Goal: Task Accomplishment & Management: Manage account settings

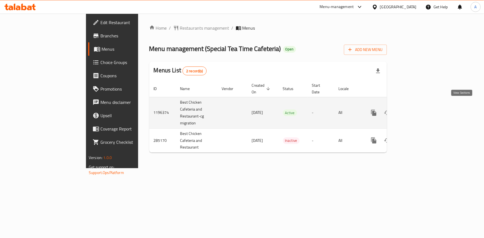
click at [416, 110] on icon "enhanced table" at bounding box center [413, 112] width 5 height 5
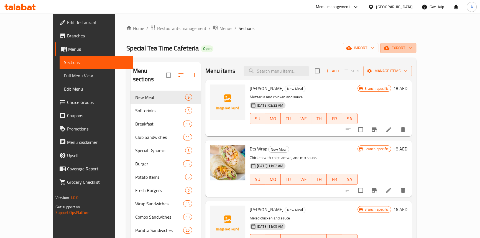
click at [412, 48] on span "export" at bounding box center [398, 48] width 27 height 7
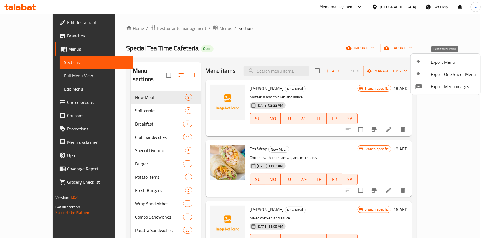
click at [446, 59] on span "Export Menu" at bounding box center [453, 62] width 45 height 7
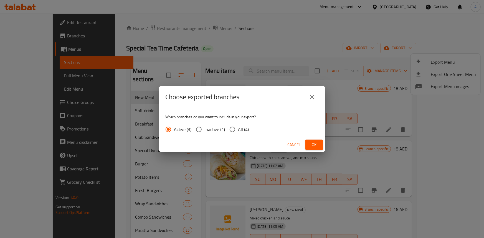
click at [232, 131] on input "All (4)" at bounding box center [233, 130] width 12 height 12
radio input "true"
click at [312, 148] on span "Ok" at bounding box center [314, 144] width 9 height 7
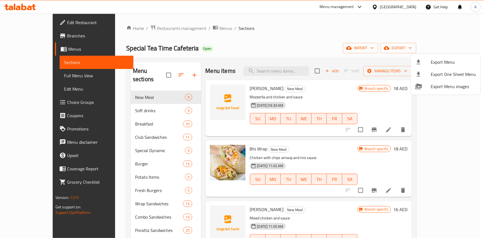
click at [346, 42] on div at bounding box center [242, 119] width 484 height 238
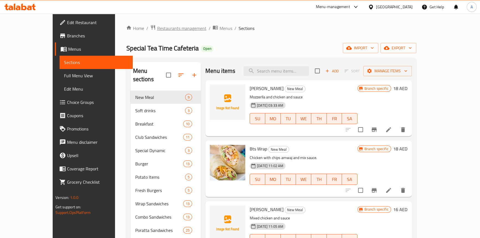
click at [157, 27] on span "Restaurants management" at bounding box center [181, 28] width 49 height 7
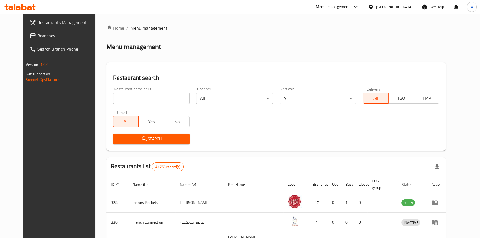
click at [37, 37] on span "Branches" at bounding box center [67, 35] width 61 height 7
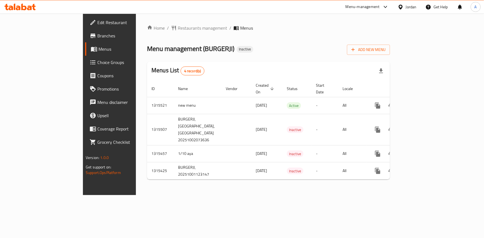
click at [237, 29] on ol "Home / Restaurants management / Menus" at bounding box center [268, 28] width 243 height 7
click at [97, 36] on span "Branches" at bounding box center [128, 35] width 62 height 7
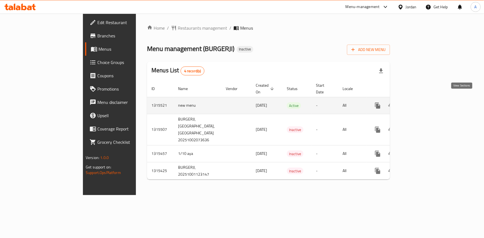
click at [421, 102] on icon "enhanced table" at bounding box center [417, 105] width 7 height 7
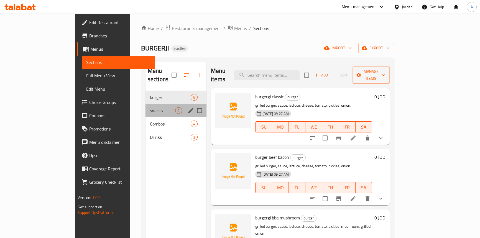
click at [146, 107] on div "snacks 2" at bounding box center [176, 110] width 61 height 13
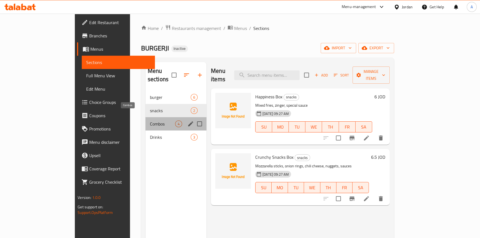
click at [150, 121] on span "Combos" at bounding box center [162, 124] width 25 height 7
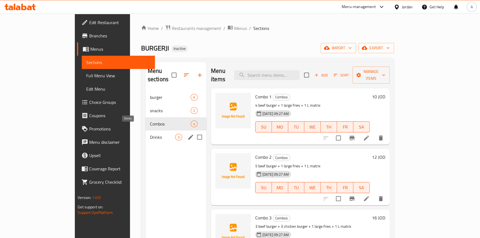
click at [150, 134] on span "Drinks" at bounding box center [162, 137] width 25 height 7
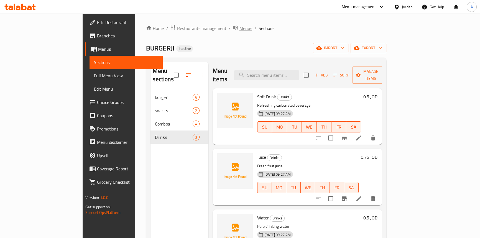
click at [233, 30] on span "breadcrumb" at bounding box center [236, 28] width 7 height 7
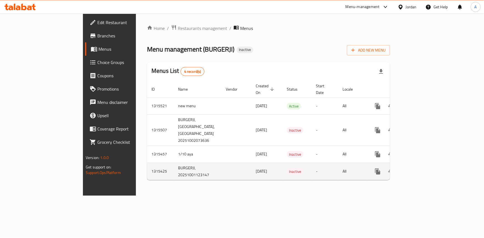
drag, startPoint x: 229, startPoint y: 189, endPoint x: 225, endPoint y: 161, distance: 28.1
click at [229, 189] on div "Home / Restaurants management / Menus Menu management ( BURGERJI ) Inactive Add…" at bounding box center [268, 105] width 265 height 182
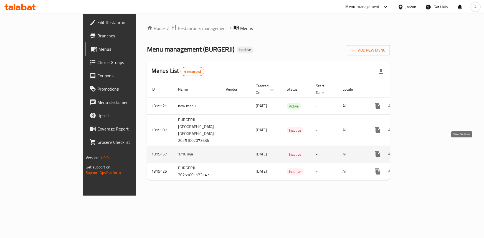
click at [421, 151] on icon "enhanced table" at bounding box center [417, 154] width 7 height 7
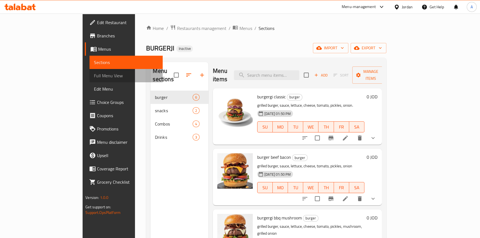
click at [90, 81] on link "Full Menu View" at bounding box center [126, 75] width 73 height 13
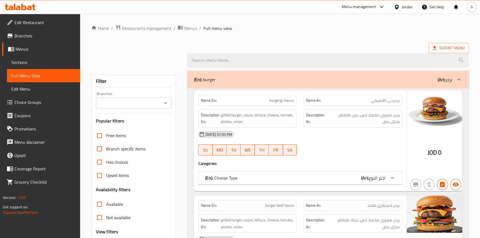
scroll to position [101, 0]
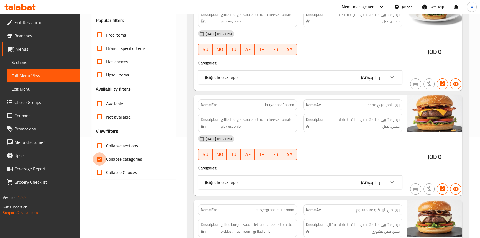
click at [101, 158] on input "Collapse categories" at bounding box center [99, 159] width 13 height 13
checkbox input "false"
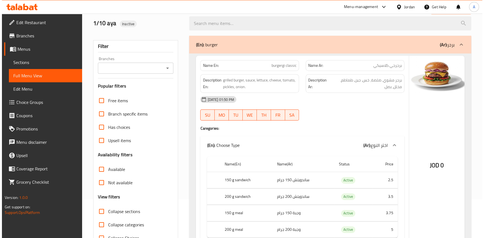
scroll to position [0, 0]
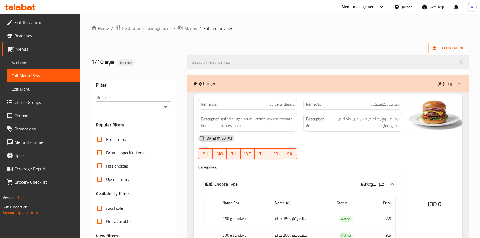
click at [188, 29] on span "Menus" at bounding box center [190, 28] width 13 height 7
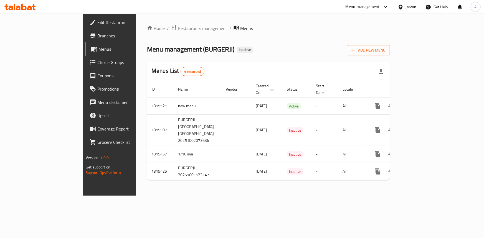
click at [252, 43] on div "Menu management ( BURGERJI ) Inactive Add New Menu" at bounding box center [268, 49] width 243 height 12
click at [97, 33] on span "Branches" at bounding box center [128, 35] width 62 height 7
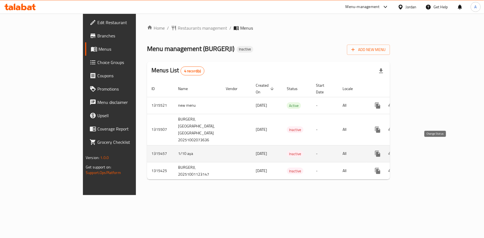
click at [394, 151] on icon "enhanced table" at bounding box center [391, 154] width 7 height 7
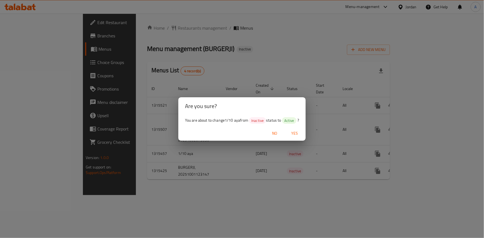
click at [296, 133] on span "Yes" at bounding box center [294, 133] width 13 height 7
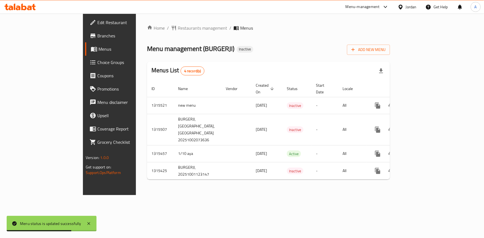
click at [249, 38] on div "Home / Restaurants management / Menus Menu management ( BURGERJI ) Inactive Add…" at bounding box center [268, 105] width 243 height 160
click at [98, 49] on span "Menus" at bounding box center [128, 49] width 61 height 7
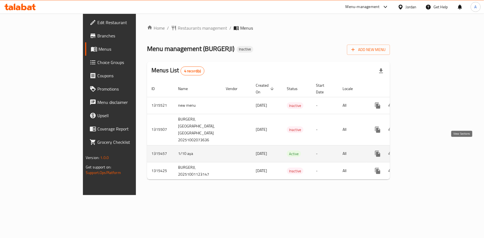
click at [421, 151] on icon "enhanced table" at bounding box center [417, 154] width 7 height 7
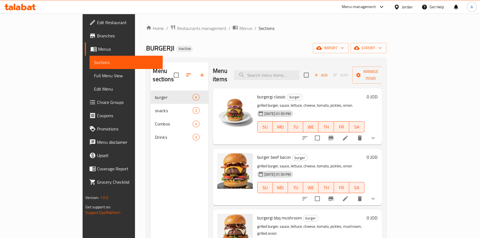
click at [94, 77] on span "Full Menu View" at bounding box center [126, 75] width 64 height 7
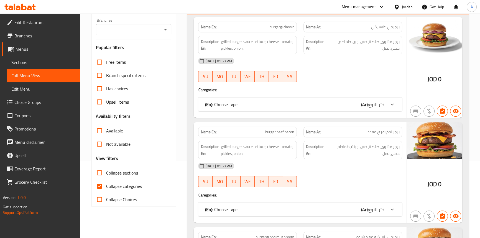
scroll to position [126, 0]
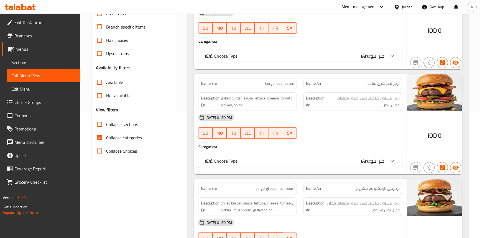
click at [98, 138] on input "Collapse categories" at bounding box center [99, 137] width 13 height 13
checkbox input "false"
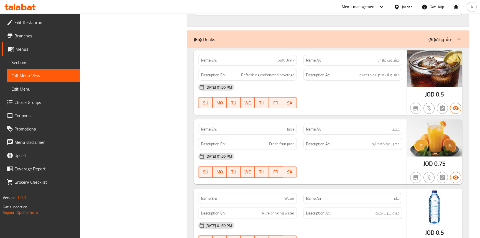
scroll to position [1759, 0]
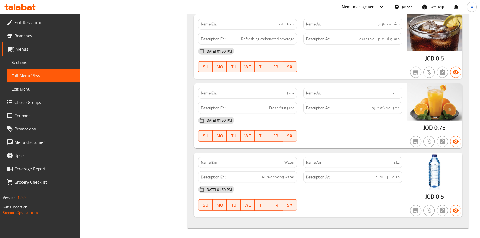
click at [329, 123] on div "[DATE] 01:50 PM" at bounding box center [300, 120] width 211 height 13
drag, startPoint x: 133, startPoint y: 81, endPoint x: 75, endPoint y: 53, distance: 63.8
click at [17, 40] on link "Branches" at bounding box center [41, 35] width 78 height 13
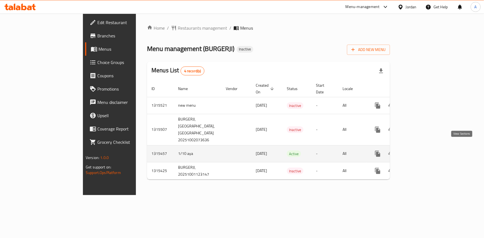
click at [421, 151] on icon "enhanced table" at bounding box center [417, 154] width 7 height 7
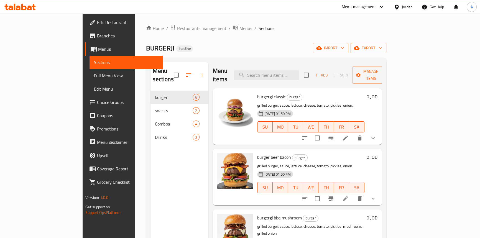
click at [382, 48] on span "export" at bounding box center [368, 48] width 27 height 7
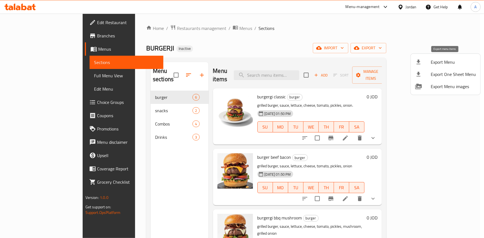
click at [445, 59] on span "Export Menu" at bounding box center [453, 62] width 45 height 7
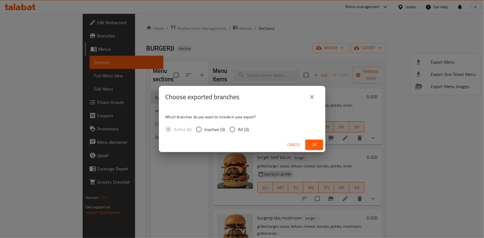
click at [236, 131] on input "All (3)" at bounding box center [233, 130] width 12 height 12
radio input "true"
drag, startPoint x: 313, startPoint y: 144, endPoint x: 320, endPoint y: 143, distance: 7.2
click at [313, 143] on span "Ok" at bounding box center [314, 144] width 9 height 7
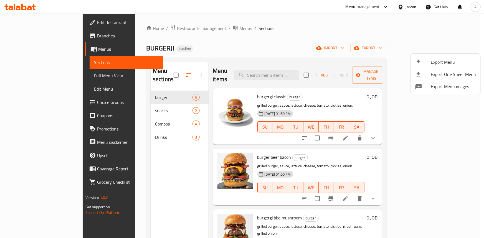
click at [33, 74] on div at bounding box center [242, 119] width 484 height 238
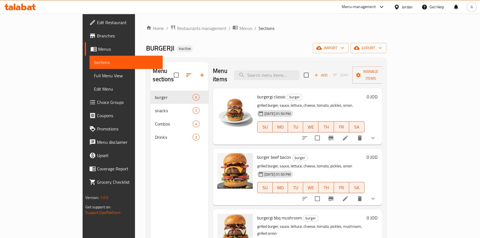
click at [94, 75] on span "Full Menu View" at bounding box center [126, 75] width 64 height 7
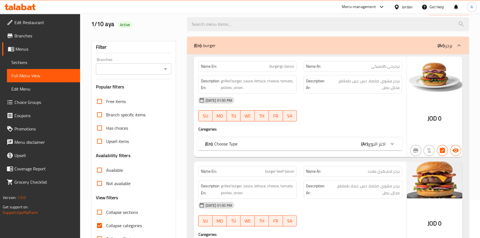
scroll to position [101, 0]
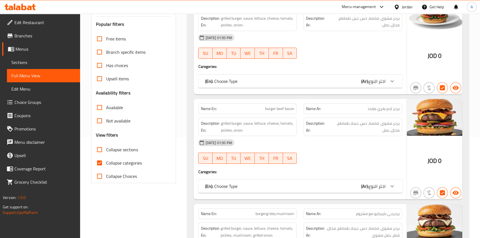
click at [102, 163] on input "Collapse categories" at bounding box center [99, 162] width 13 height 13
checkbox input "false"
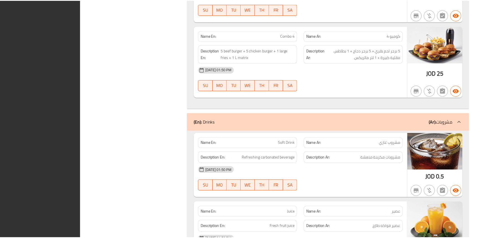
scroll to position [1759, 0]
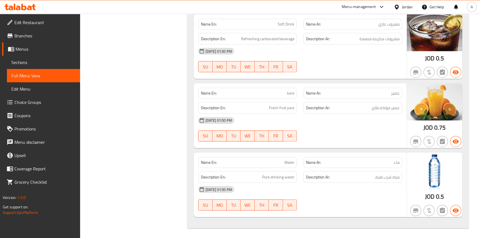
click at [23, 38] on span "Branches" at bounding box center [44, 35] width 61 height 7
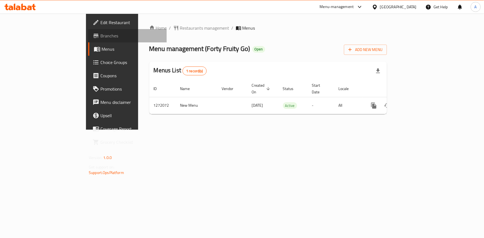
click at [100, 37] on span "Branches" at bounding box center [131, 35] width 62 height 7
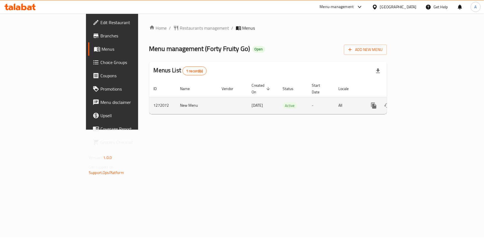
click at [421, 99] on link "enhanced table" at bounding box center [413, 105] width 13 height 13
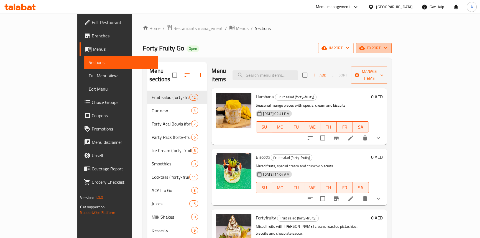
click at [388, 49] on span "export" at bounding box center [374, 48] width 27 height 7
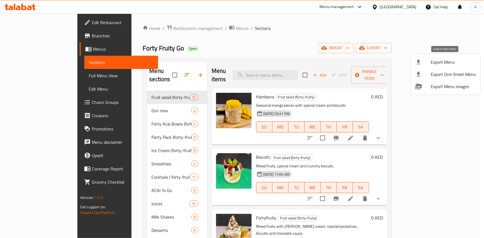
click at [429, 62] on div at bounding box center [423, 62] width 16 height 7
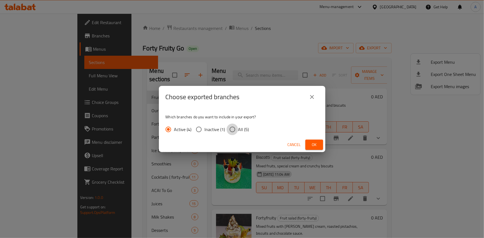
click at [237, 131] on input "All (5)" at bounding box center [233, 130] width 12 height 12
radio input "true"
click at [314, 144] on span "Ok" at bounding box center [314, 144] width 9 height 7
